Goal: Find specific page/section: Find specific page/section

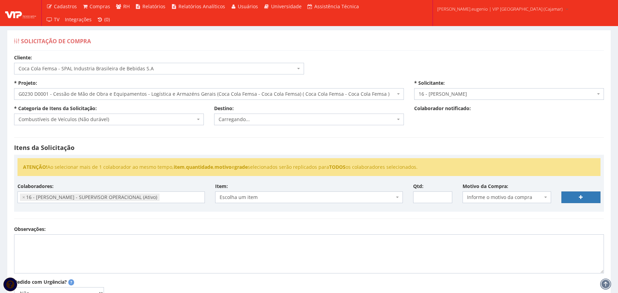
select select "51"
select select "230"
select select "2809"
select select "11"
select select "2809"
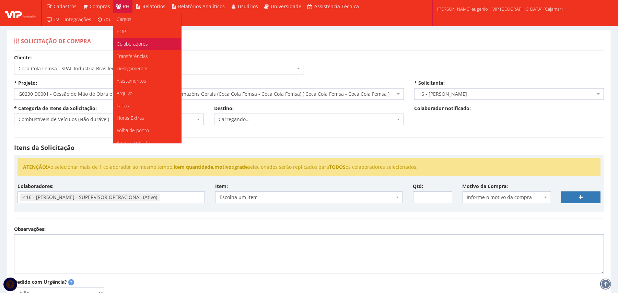
scroll to position [128, 0]
click at [133, 43] on span "Colaboradores" at bounding box center [132, 43] width 31 height 7
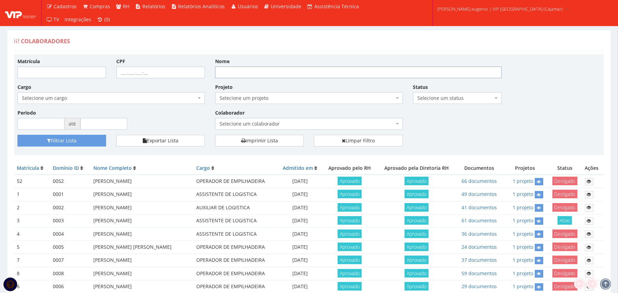
click at [280, 75] on input "Nome" at bounding box center [358, 73] width 286 height 12
type input "graça"
click at [17, 135] on button "Filtrar Lista" at bounding box center [61, 141] width 88 height 12
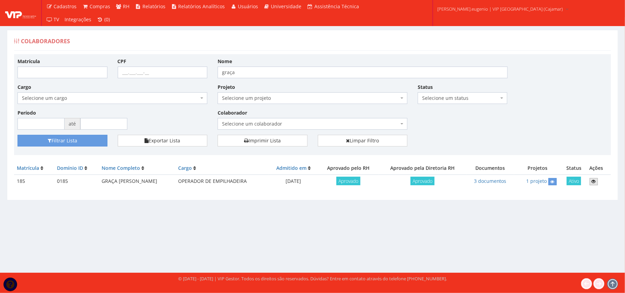
click at [597, 178] on link at bounding box center [593, 181] width 8 height 7
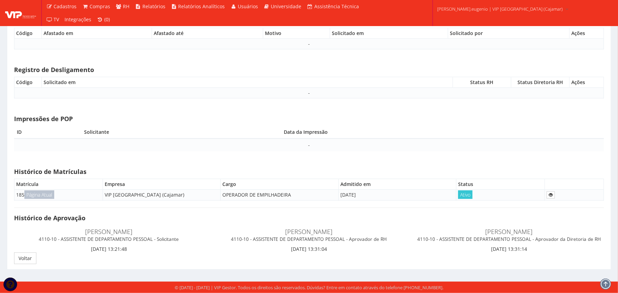
scroll to position [596, 0]
